Goal: Task Accomplishment & Management: Complete application form

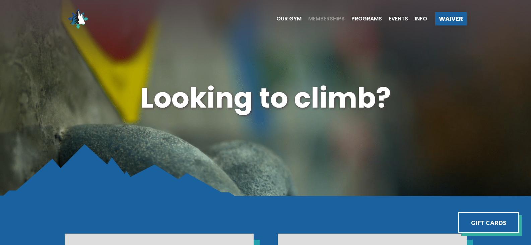
click at [330, 19] on span "Memberships" at bounding box center [326, 18] width 37 height 5
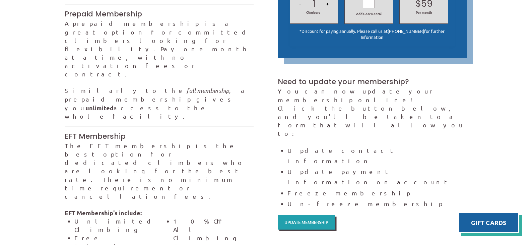
scroll to position [369, 0]
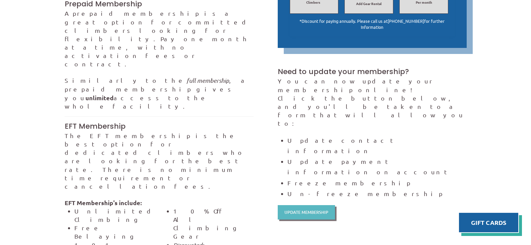
click at [316, 210] on span "Update Membership" at bounding box center [307, 212] width 44 height 4
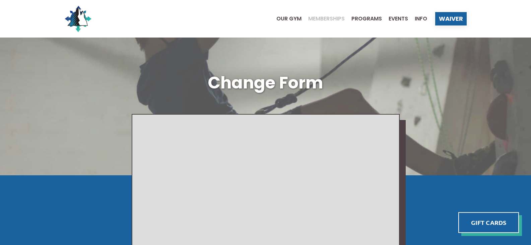
click at [332, 18] on span "Memberships" at bounding box center [326, 18] width 37 height 5
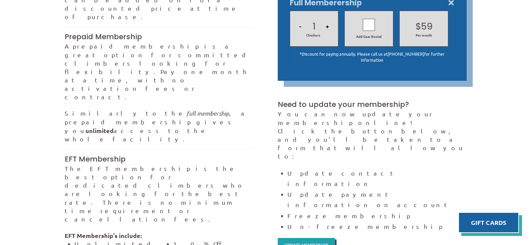
scroll to position [369, 0]
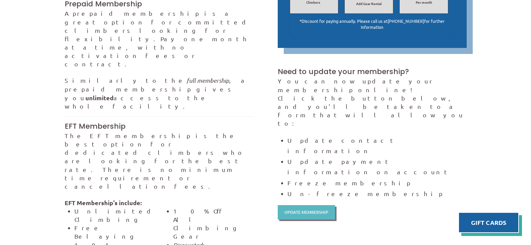
click at [307, 205] on div "Update Membership" at bounding box center [307, 212] width 58 height 14
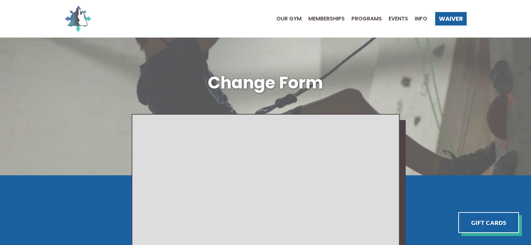
click at [76, 21] on img at bounding box center [78, 18] width 27 height 27
